Goal: Task Accomplishment & Management: Complete application form

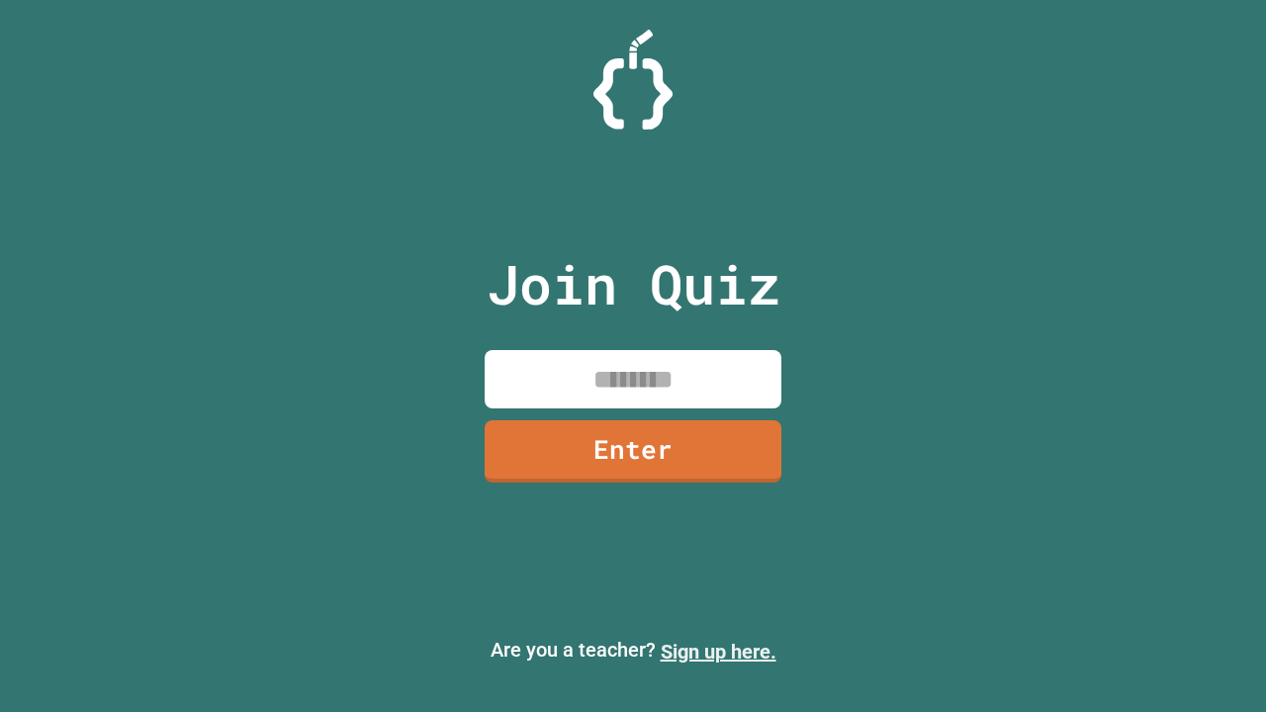
click at [718, 652] on link "Sign up here." at bounding box center [718, 652] width 116 height 24
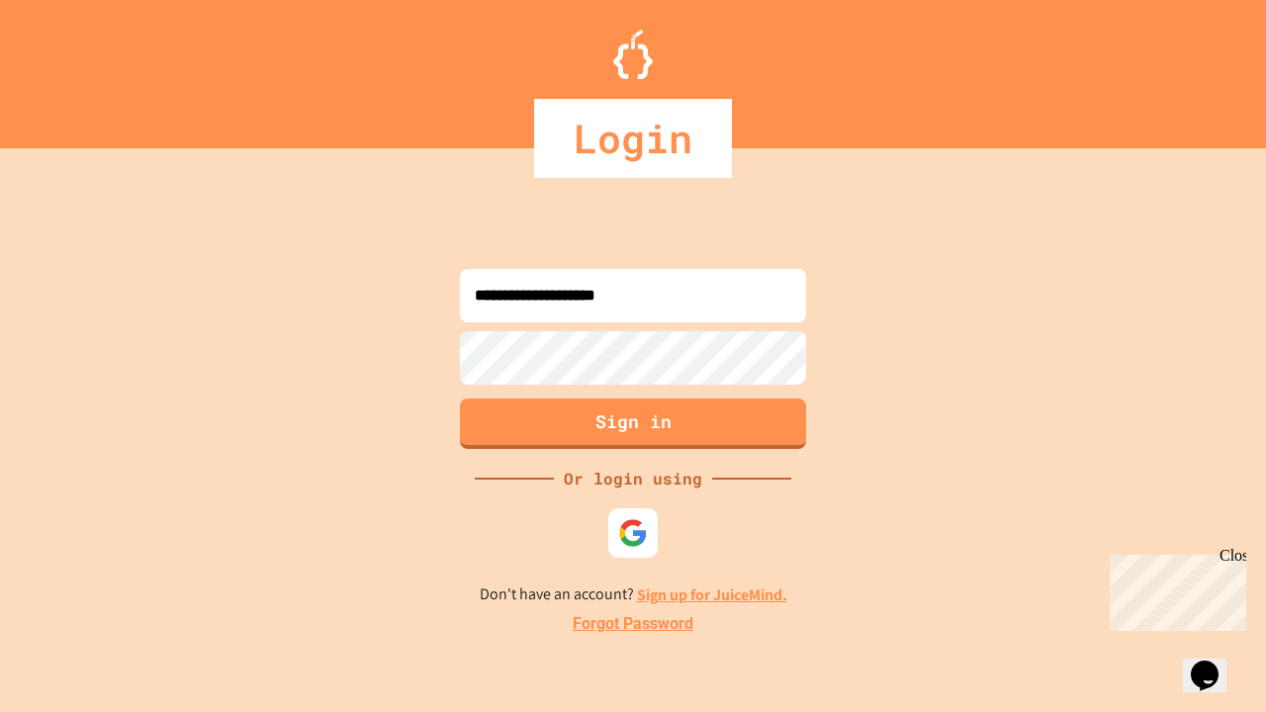
type input "**********"
